Goal: Find specific page/section: Find specific page/section

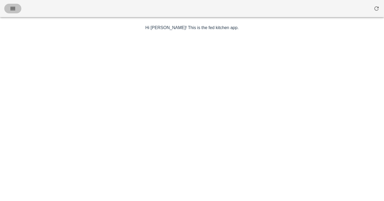
click at [13, 8] on icon "button" at bounding box center [13, 8] width 6 height 6
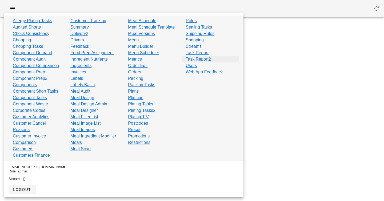
click at [198, 59] on link "Task Report2" at bounding box center [198, 59] width 25 height 6
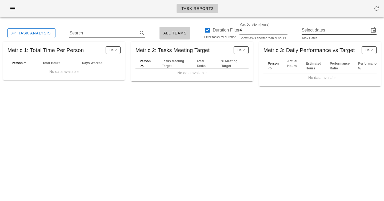
click at [328, 32] on input "Select dates" at bounding box center [334, 30] width 67 height 9
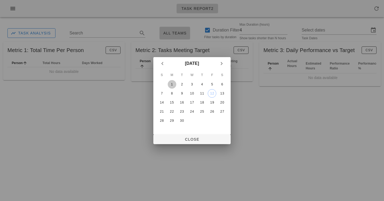
click at [171, 84] on div "1" at bounding box center [172, 84] width 9 height 4
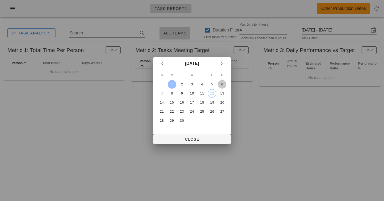
click at [219, 85] on div "6" at bounding box center [222, 84] width 9 height 4
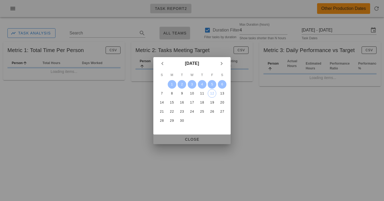
click at [196, 139] on span "Close" at bounding box center [191, 139] width 69 height 4
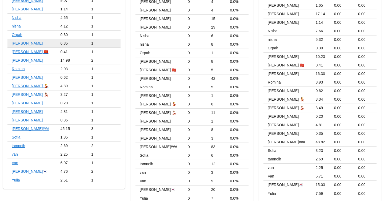
scroll to position [301, 0]
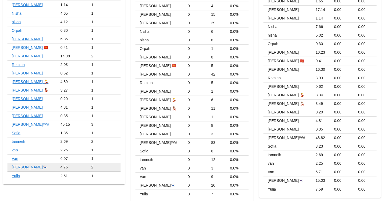
click at [15, 165] on link "[PERSON_NAME]🇰🇷" at bounding box center [30, 167] width 36 height 4
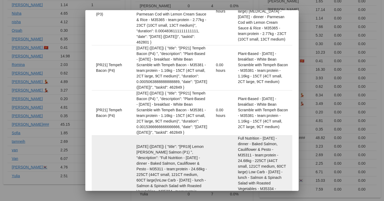
scroll to position [911, 0]
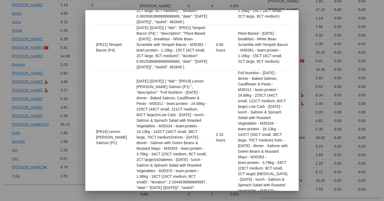
drag, startPoint x: 130, startPoint y: 125, endPoint x: 154, endPoint y: 148, distance: 33.5
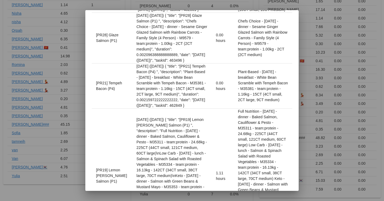
scroll to position [0, 0]
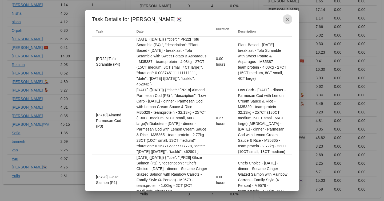
click at [287, 18] on icon "button" at bounding box center [287, 19] width 6 height 6
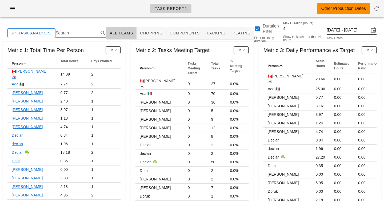
click at [334, 30] on input "[DATE] - [DATE]" at bounding box center [347, 30] width 42 height 9
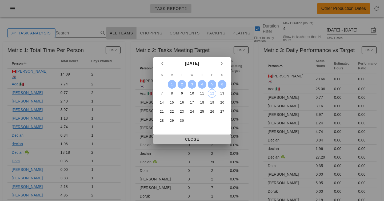
click at [197, 135] on button "Close" at bounding box center [191, 139] width 77 height 10
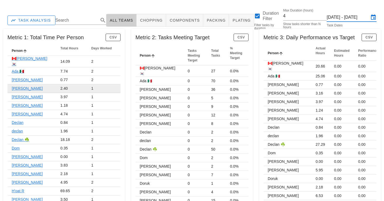
scroll to position [14, 0]
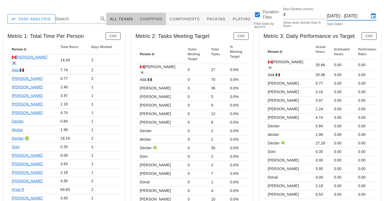
click at [150, 17] on span "chopping" at bounding box center [151, 19] width 23 height 4
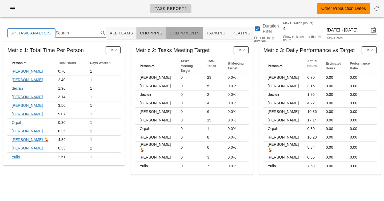
click at [178, 33] on span "components" at bounding box center [184, 33] width 30 height 4
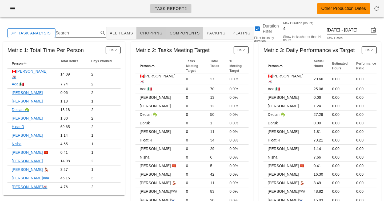
click at [147, 31] on span "chopping" at bounding box center [151, 33] width 23 height 4
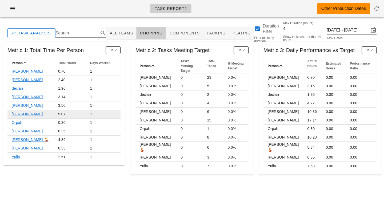
click at [15, 112] on link "[PERSON_NAME]" at bounding box center [27, 114] width 31 height 4
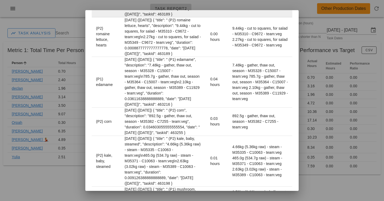
scroll to position [225, 0]
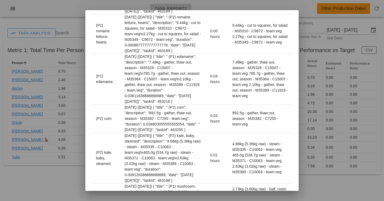
click at [60, 124] on div at bounding box center [192, 100] width 384 height 201
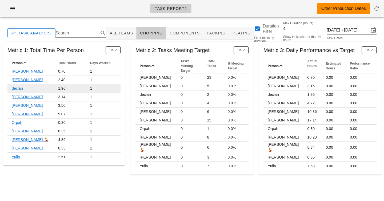
click at [19, 88] on link "declan" at bounding box center [17, 88] width 11 height 4
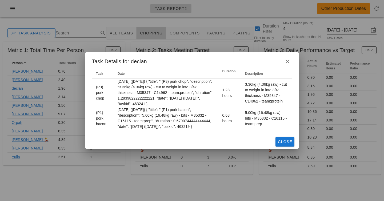
click at [208, 46] on div at bounding box center [192, 100] width 384 height 201
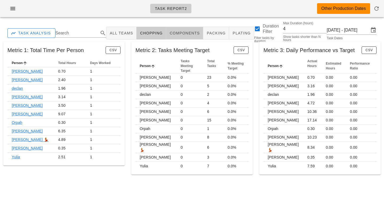
click at [169, 33] on span "components" at bounding box center [184, 33] width 30 height 4
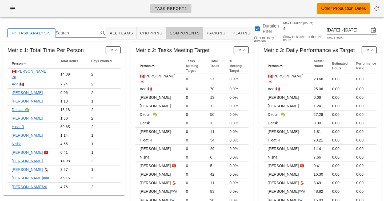
click at [129, 47] on div "Metric 2: Tasks Meeting Target CSV Person Tasks Meeting Target Total Tasks % Me…" at bounding box center [192, 124] width 128 height 173
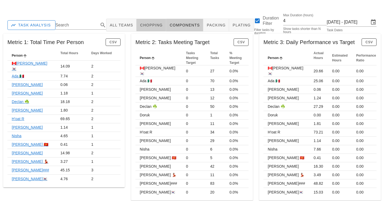
click at [150, 25] on span "chopping" at bounding box center [151, 25] width 23 height 4
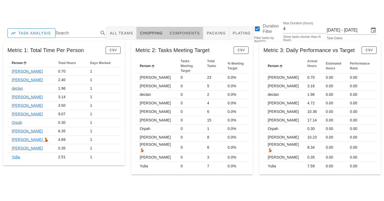
click at [177, 39] on button "components" at bounding box center [184, 33] width 37 height 13
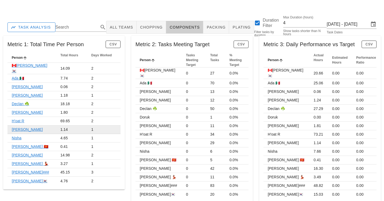
scroll to position [8, 0]
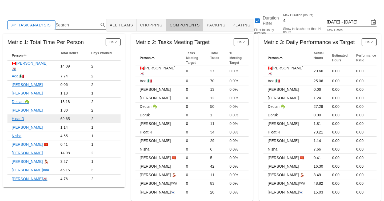
click at [17, 116] on link "H'oat R" at bounding box center [18, 118] width 13 height 4
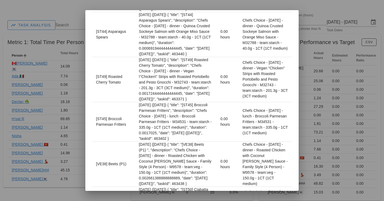
scroll to position [0, 0]
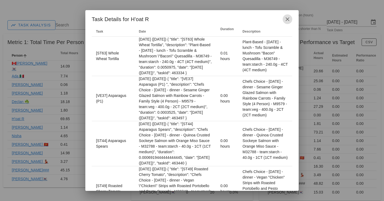
click at [286, 20] on icon "button" at bounding box center [287, 19] width 6 height 6
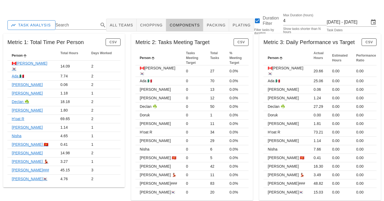
click at [158, 11] on div "Task Report2 Other Production Dates" at bounding box center [192, 2] width 384 height 21
click at [146, 6] on div at bounding box center [191, 2] width 377 height 15
click at [140, 9] on div at bounding box center [191, 2] width 377 height 15
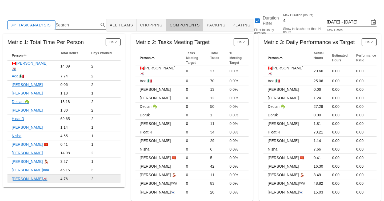
click at [17, 176] on link "[PERSON_NAME]🇰🇷" at bounding box center [30, 178] width 36 height 4
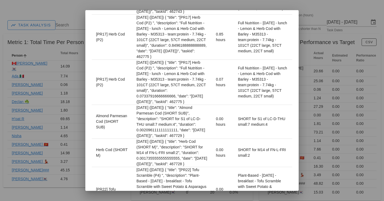
scroll to position [544, 0]
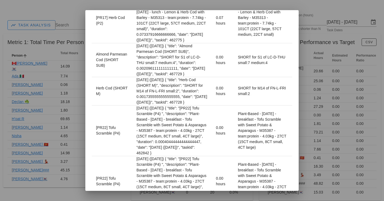
click at [326, 90] on div at bounding box center [192, 100] width 384 height 201
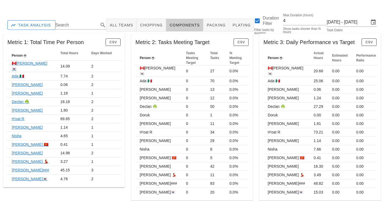
click at [184, 6] on div at bounding box center [191, 2] width 377 height 15
click at [355, 22] on input "[DATE] - [DATE]" at bounding box center [347, 22] width 42 height 9
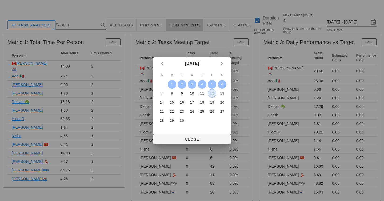
click at [214, 92] on div "12" at bounding box center [212, 93] width 8 height 4
type input "[DATE] - [DATE]"
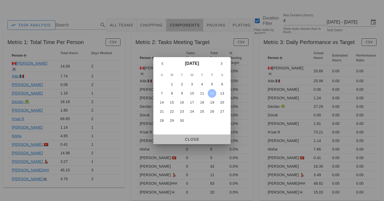
click at [185, 137] on span "Close" at bounding box center [191, 139] width 69 height 4
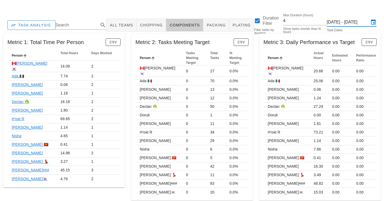
click at [127, 42] on div "Metric 1: Total Time Per Person CSV Person Total Hours Days Worked 🇨🇦[PERSON_NA…" at bounding box center [64, 116] width 128 height 173
click at [306, 24] on input "4" at bounding box center [305, 21] width 44 height 9
type input "7"
click at [128, 72] on div "Metric 2: Tasks Meeting Target CSV Person Tasks Meeting Target Total Tasks % Me…" at bounding box center [192, 116] width 128 height 173
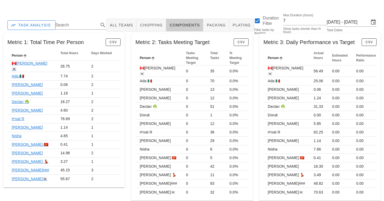
click at [88, 14] on div "Task Analysis Search All Teams chopping components packing plating Duration Fil…" at bounding box center [192, 108] width 384 height 190
click at [127, 39] on div "Metric 1: Total Time Per Person CSV Person Total Hours Days Worked 🇨🇦[PERSON_NA…" at bounding box center [64, 116] width 128 height 173
click at [56, 166] on td "45.15" at bounding box center [71, 170] width 31 height 9
click at [127, 188] on div "Metric 1: Total Time Per Person CSV Person Total Hours Days Worked 🇨🇦[PERSON_NA…" at bounding box center [64, 116] width 128 height 173
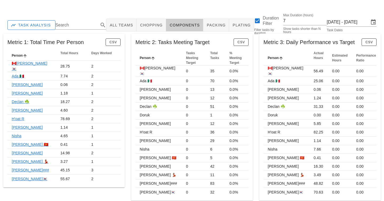
click at [95, 10] on div at bounding box center [191, 2] width 377 height 15
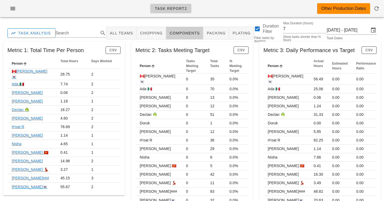
click at [11, 3] on div "Task Report2 Other Production Dates" at bounding box center [192, 8] width 384 height 17
click at [11, 9] on icon "button" at bounding box center [13, 8] width 6 height 6
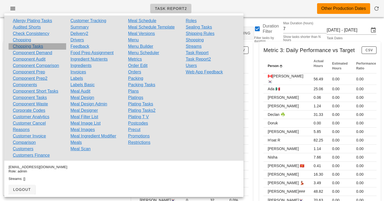
click at [26, 46] on link "Chopping Tasks" at bounding box center [28, 46] width 30 height 6
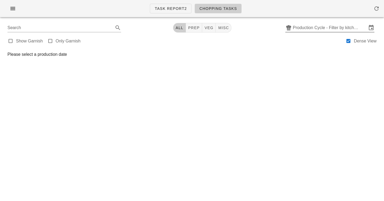
click at [316, 27] on input "Production Cycle - Filter by kitchen production schedules" at bounding box center [329, 27] width 74 height 9
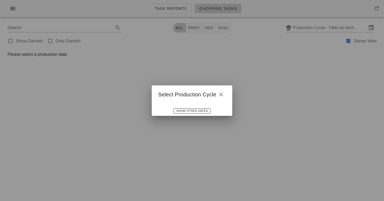
click at [183, 114] on div "Show Other Dates" at bounding box center [192, 111] width 80 height 10
click at [222, 96] on icon "button" at bounding box center [221, 94] width 6 height 6
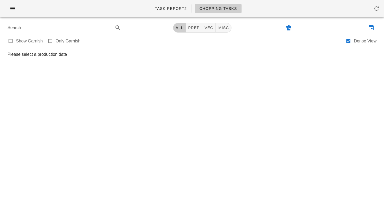
click at [319, 29] on input "text" at bounding box center [329, 27] width 74 height 9
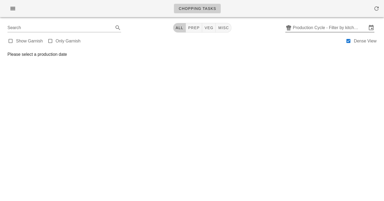
click at [313, 26] on input "Production Cycle - Filter by kitchen production schedules" at bounding box center [329, 27] width 74 height 9
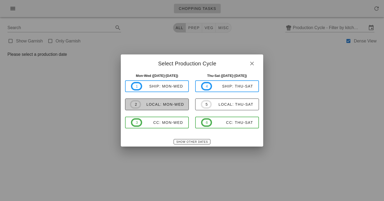
click at [159, 100] on span "2 local: Mon-Wed" at bounding box center [157, 104] width 54 height 9
type input "local: Mon-Wed (Sep 15-Sep 17)"
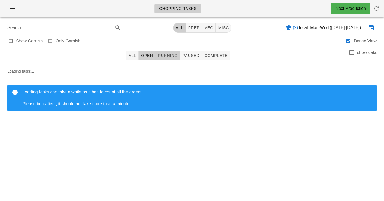
click at [168, 55] on span "Running" at bounding box center [167, 55] width 20 height 4
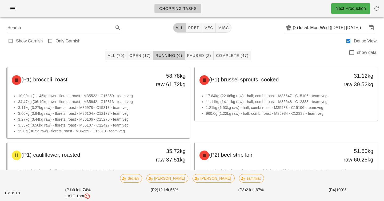
click at [126, 34] on div "Show Garnish Only Garnish Dense View" at bounding box center [191, 40] width 377 height 13
click at [354, 52] on div at bounding box center [351, 52] width 9 height 9
checkbox input "true"
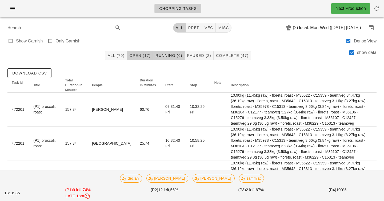
click at [144, 57] on span "Open (17)" at bounding box center [140, 55] width 22 height 4
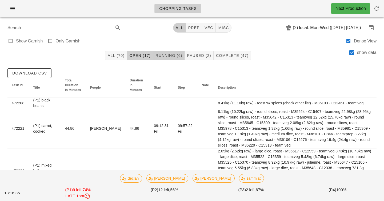
click at [157, 57] on span "Running (6)" at bounding box center [168, 55] width 27 height 4
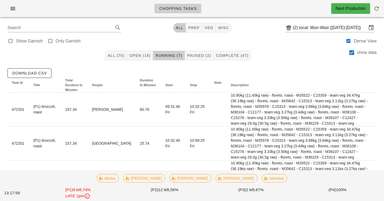
click at [274, 63] on div "All (70) Open (16) Running (7) Paused (2) Complete (47) show data" at bounding box center [191, 55] width 377 height 17
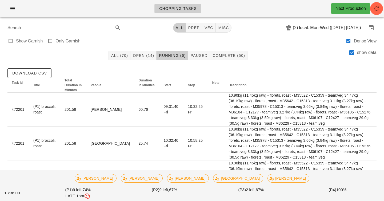
click at [142, 38] on div "Show Garnish Only Garnish Dense View" at bounding box center [191, 40] width 377 height 13
click at [136, 22] on div "Search All prep veg misc (2) local: Mon-Wed (Sep 15-Sep 17)" at bounding box center [191, 27] width 377 height 13
